Goal: Use online tool/utility: Use online tool/utility

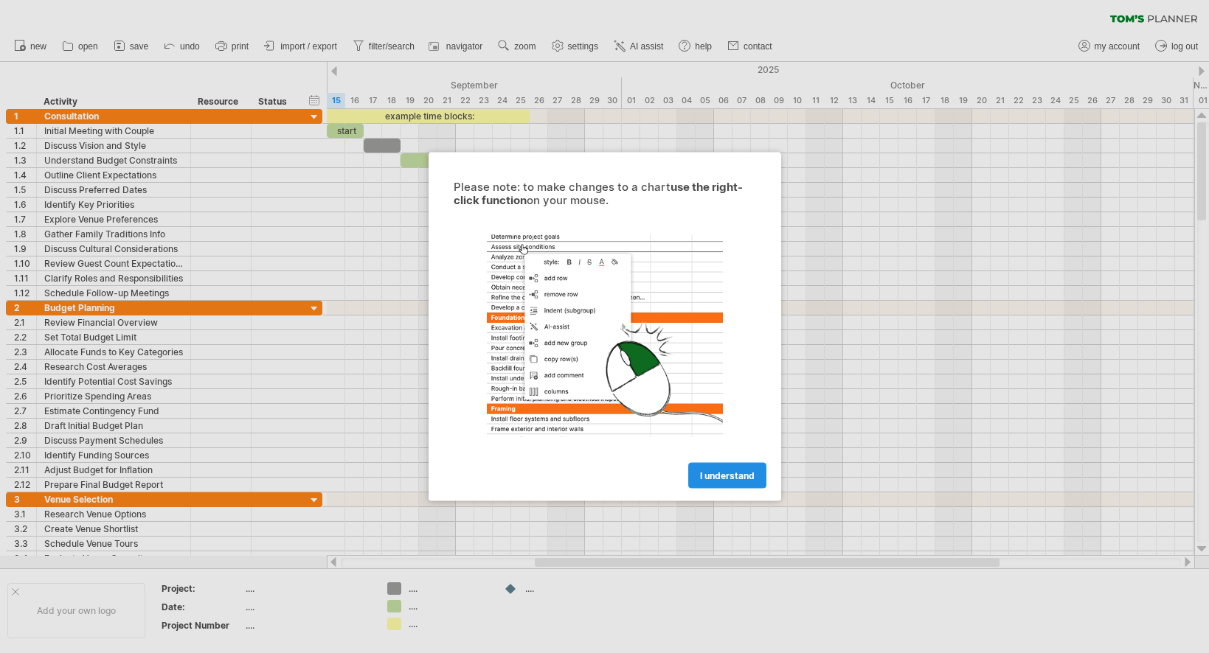
click at [720, 475] on span "I understand" at bounding box center [727, 475] width 55 height 11
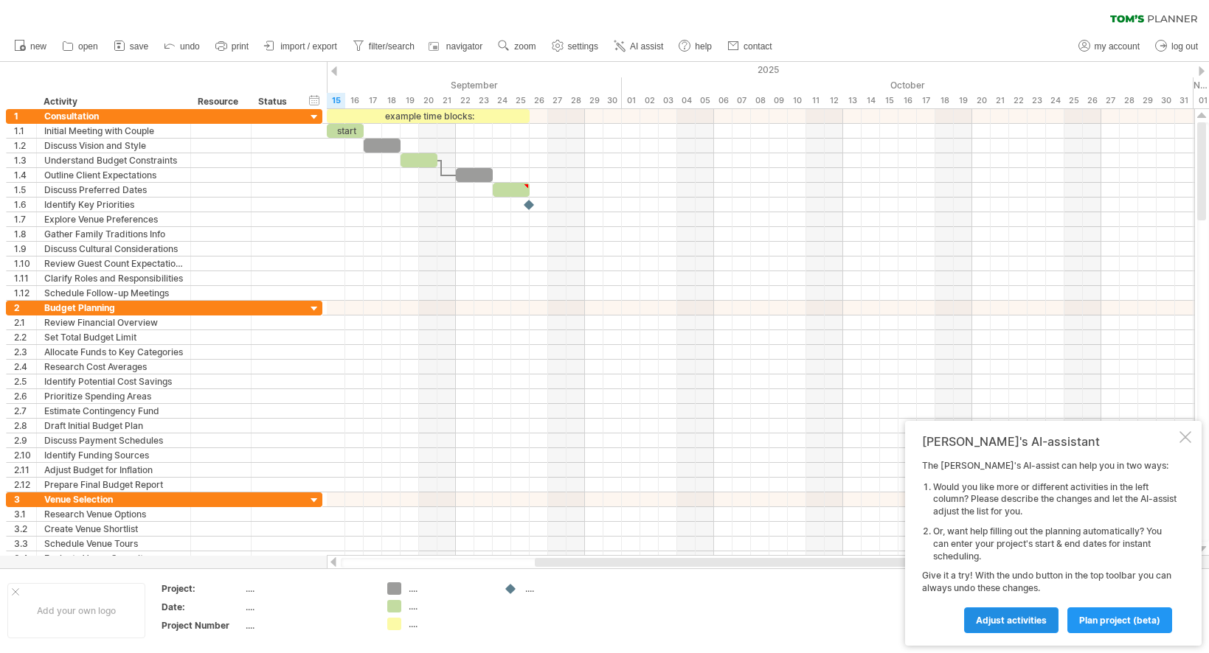
click at [1023, 618] on span "Adjust activities" at bounding box center [1011, 620] width 71 height 11
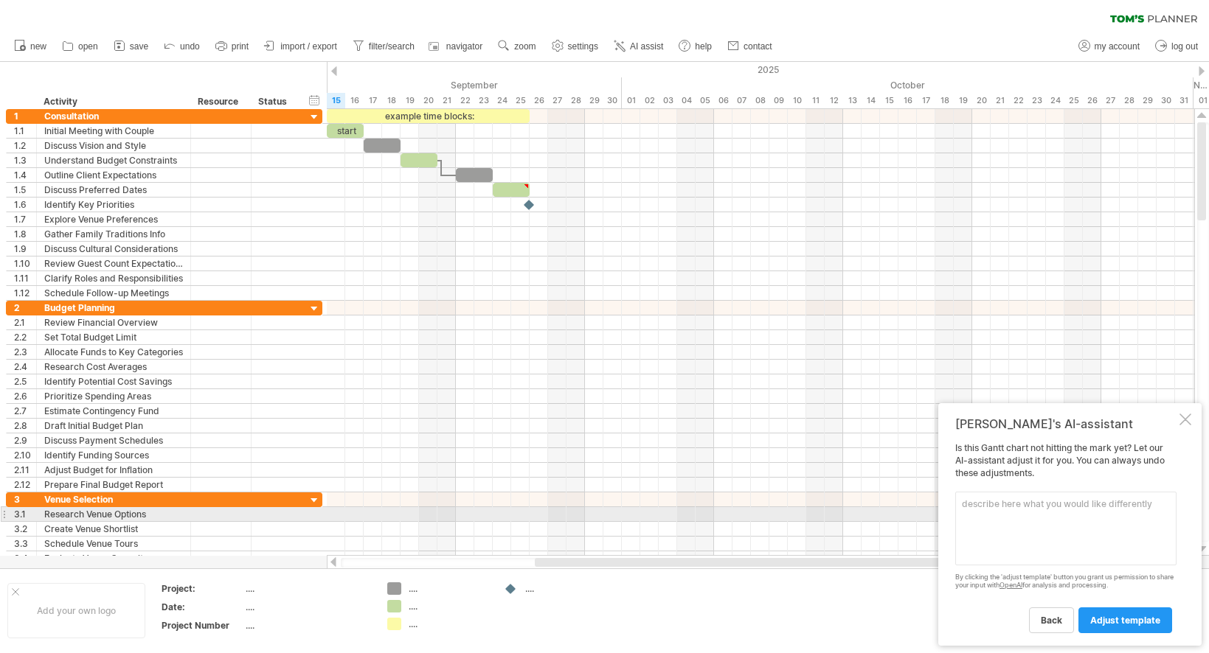
click at [1015, 518] on textarea at bounding box center [1065, 529] width 221 height 74
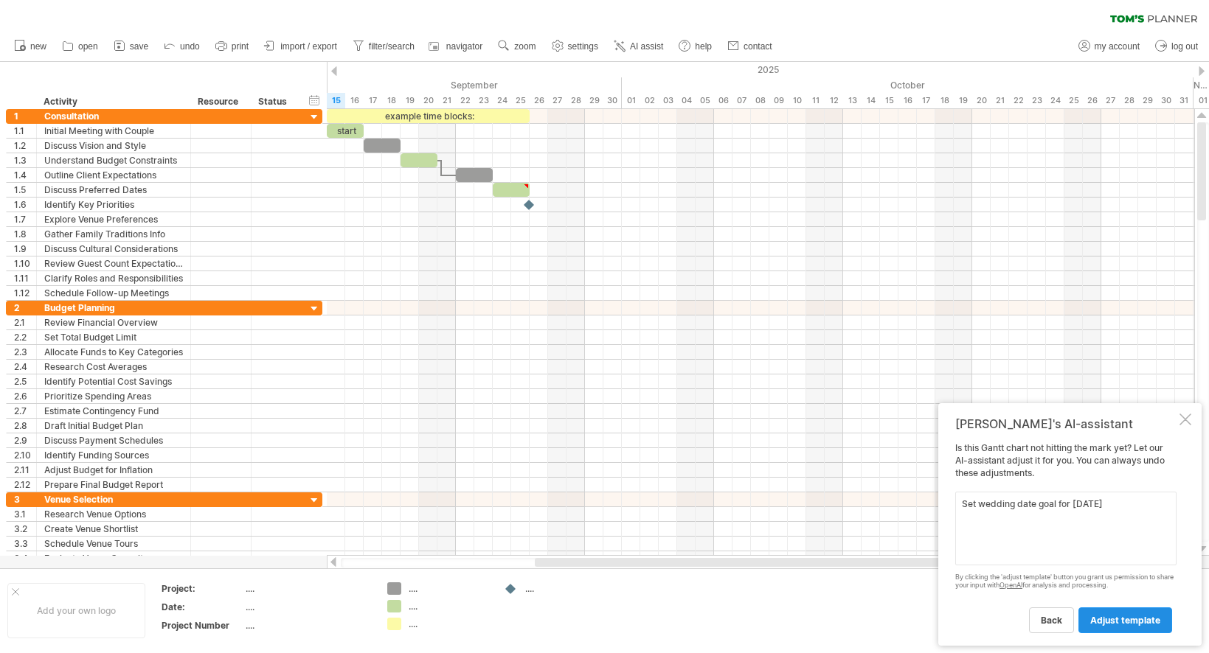
type textarea "Set wedding date goal for [DATE]"
click at [1129, 621] on span "adjust template" at bounding box center [1125, 620] width 70 height 11
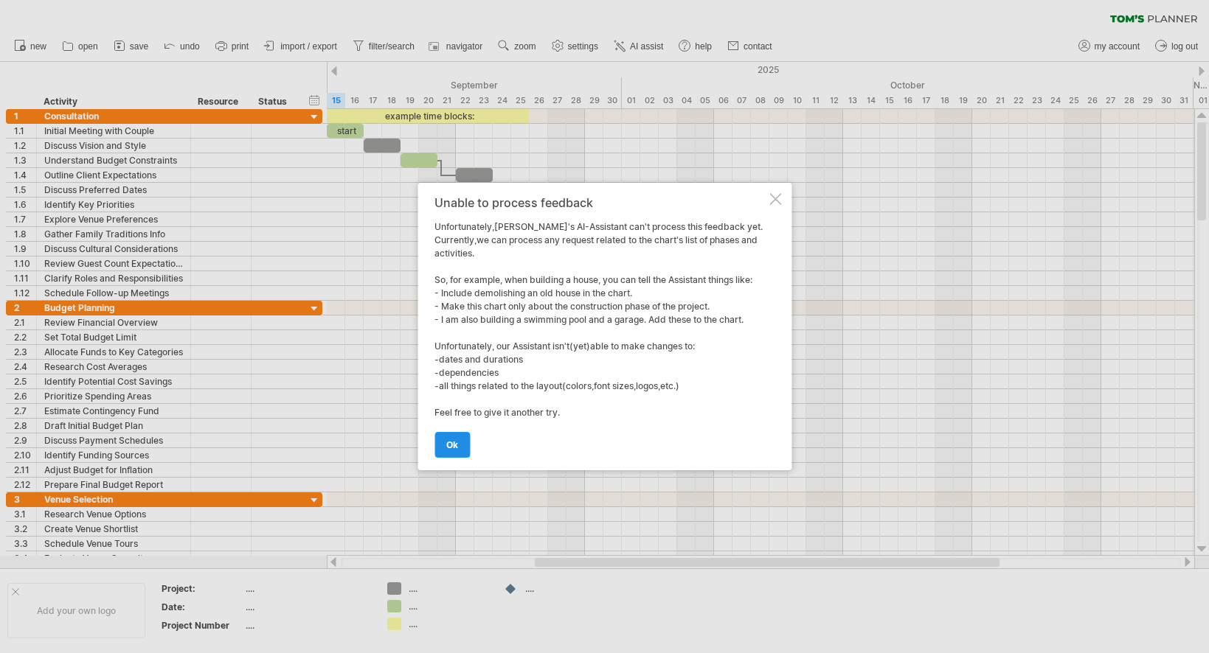
click at [459, 441] on link "ok" at bounding box center [451, 445] width 35 height 26
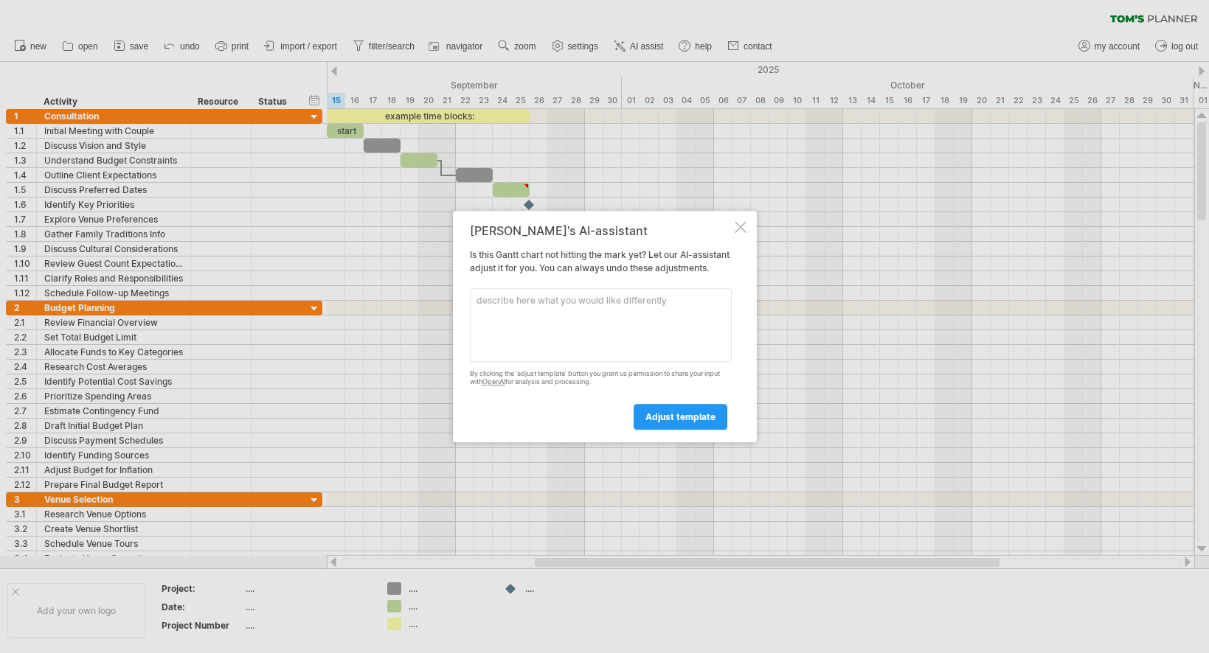
click at [749, 218] on div "[PERSON_NAME]'s AI-assistant Is this [PERSON_NAME] chart not hitting the mark y…" at bounding box center [605, 327] width 304 height 232
click at [742, 226] on div at bounding box center [740, 227] width 12 height 12
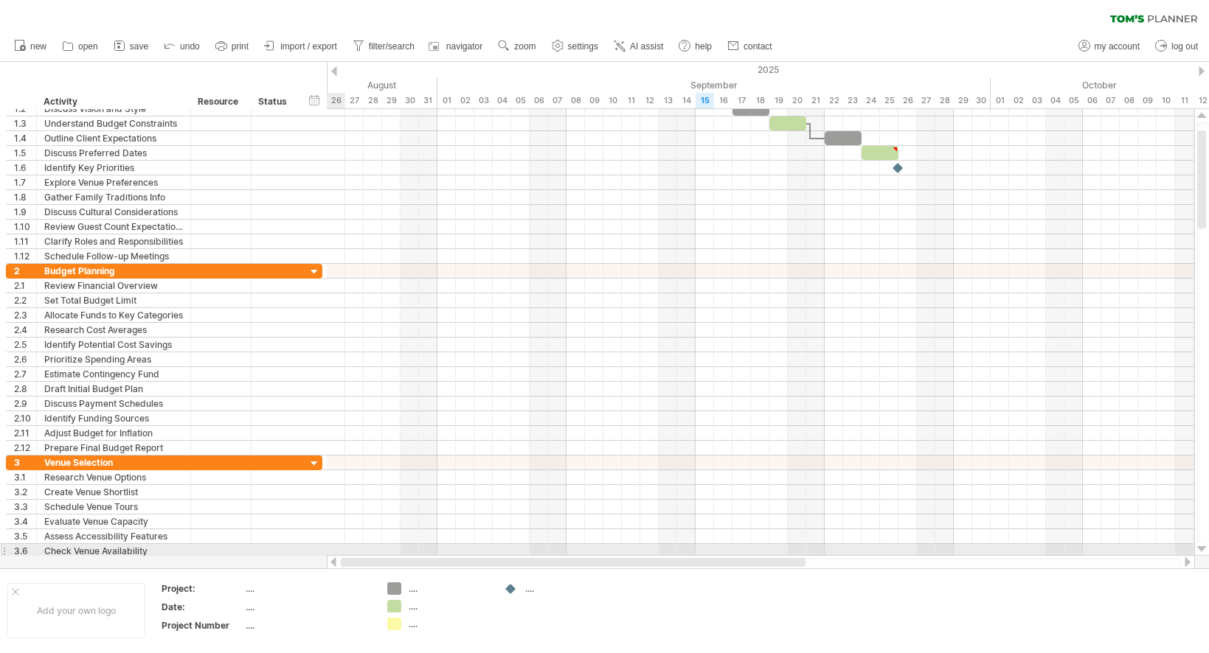
drag, startPoint x: 709, startPoint y: 560, endPoint x: 383, endPoint y: 556, distance: 325.2
click at [384, 556] on div at bounding box center [761, 562] width 868 height 15
